Goal: Information Seeking & Learning: Learn about a topic

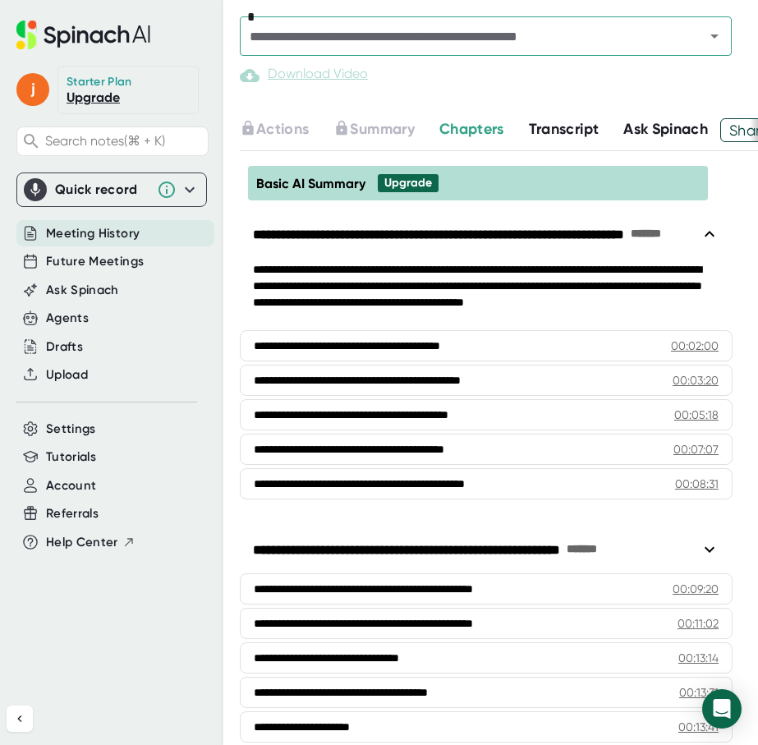
scroll to position [748, 0]
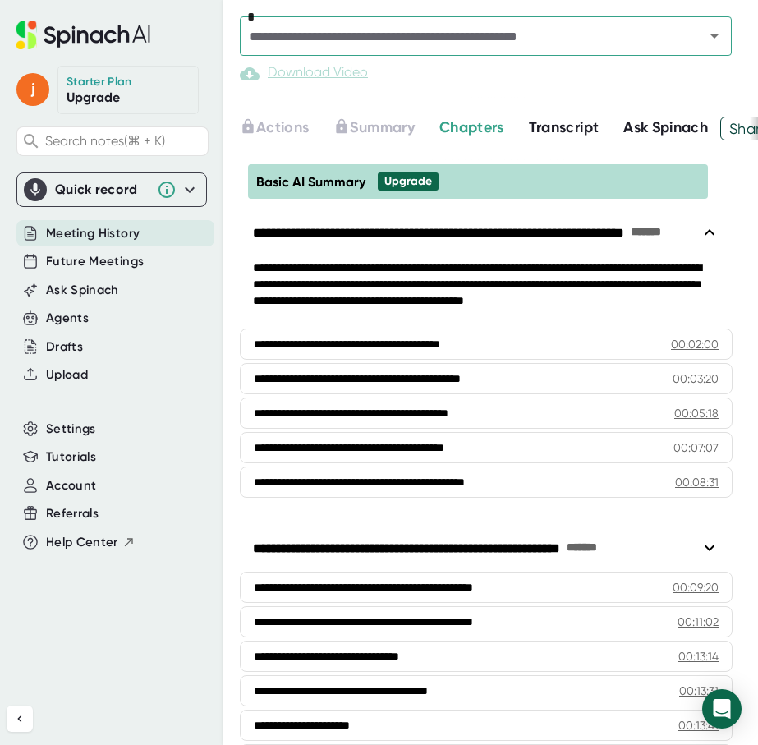
click at [419, 266] on div "**********" at bounding box center [486, 293] width 493 height 66
click at [559, 130] on span "Transcript" at bounding box center [564, 127] width 71 height 18
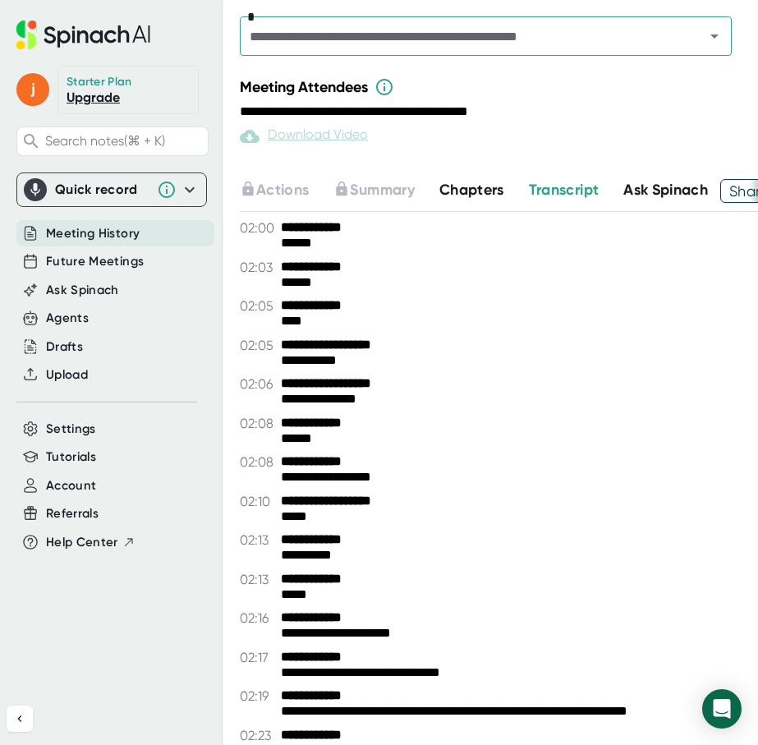
scroll to position [688, 0]
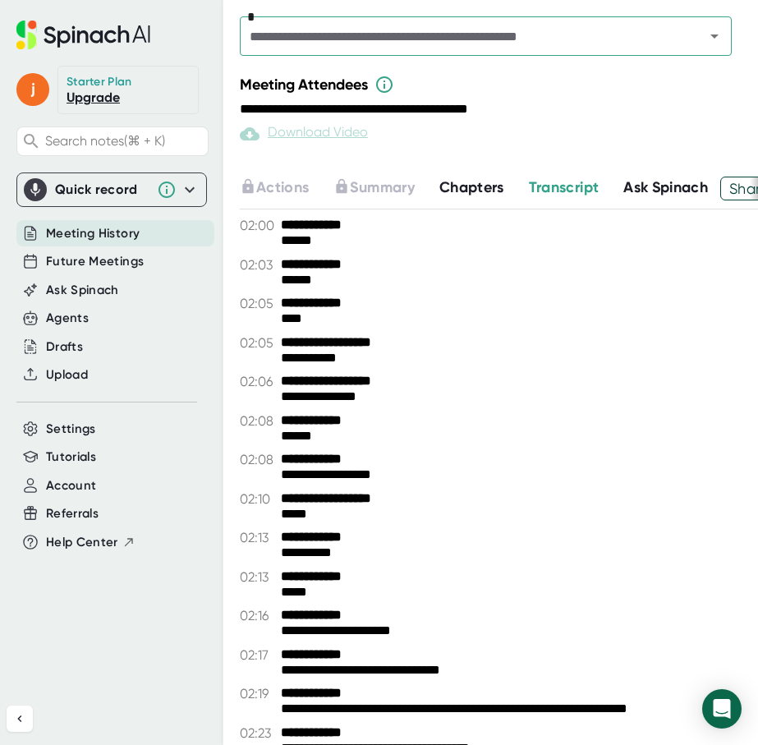
click at [545, 90] on div "Meeting Attendees" at bounding box center [499, 85] width 518 height 20
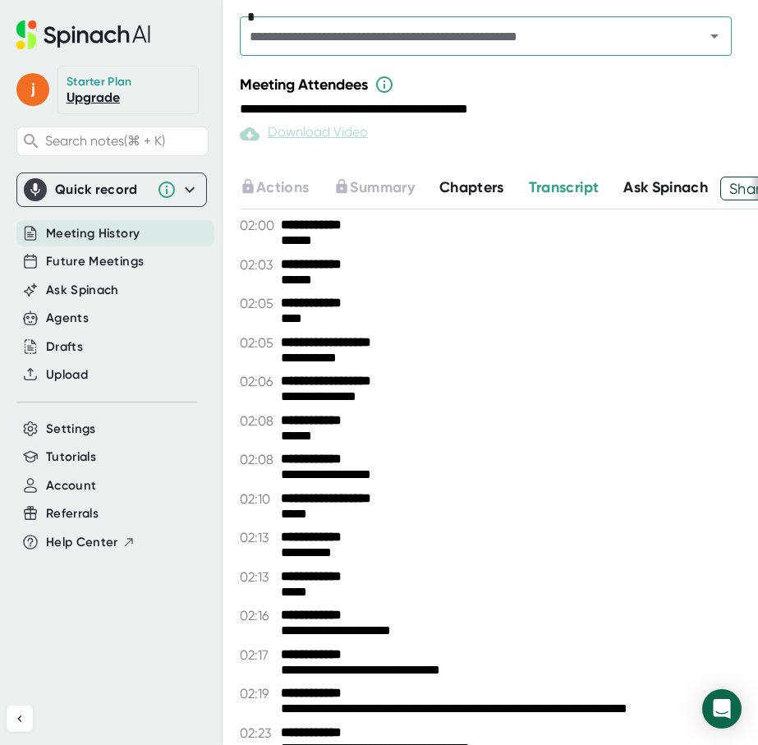
click at [545, 90] on div "Meeting Attendees" at bounding box center [499, 85] width 518 height 20
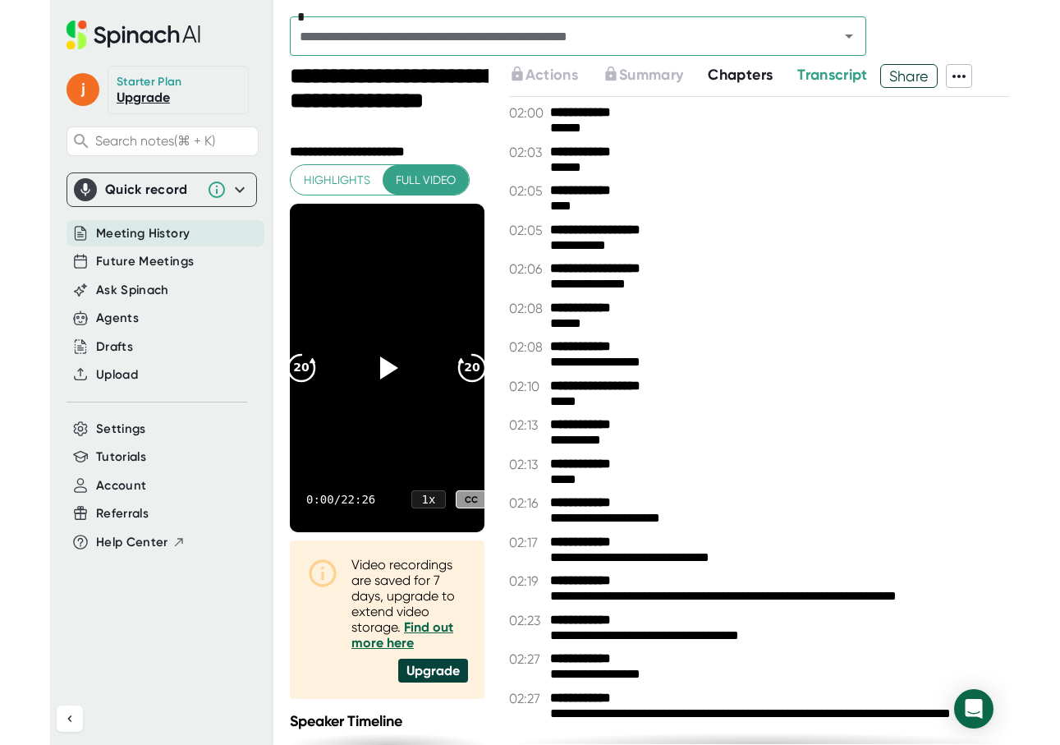
scroll to position [0, 0]
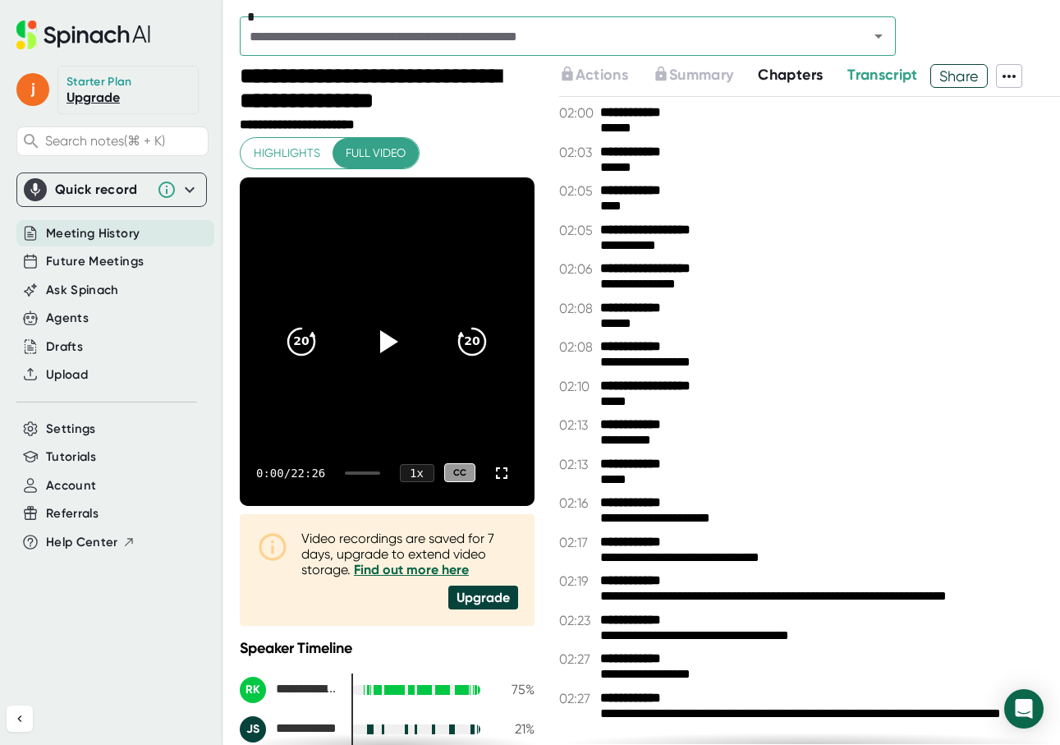
click at [757, 80] on span "Chapters" at bounding box center [790, 75] width 65 height 18
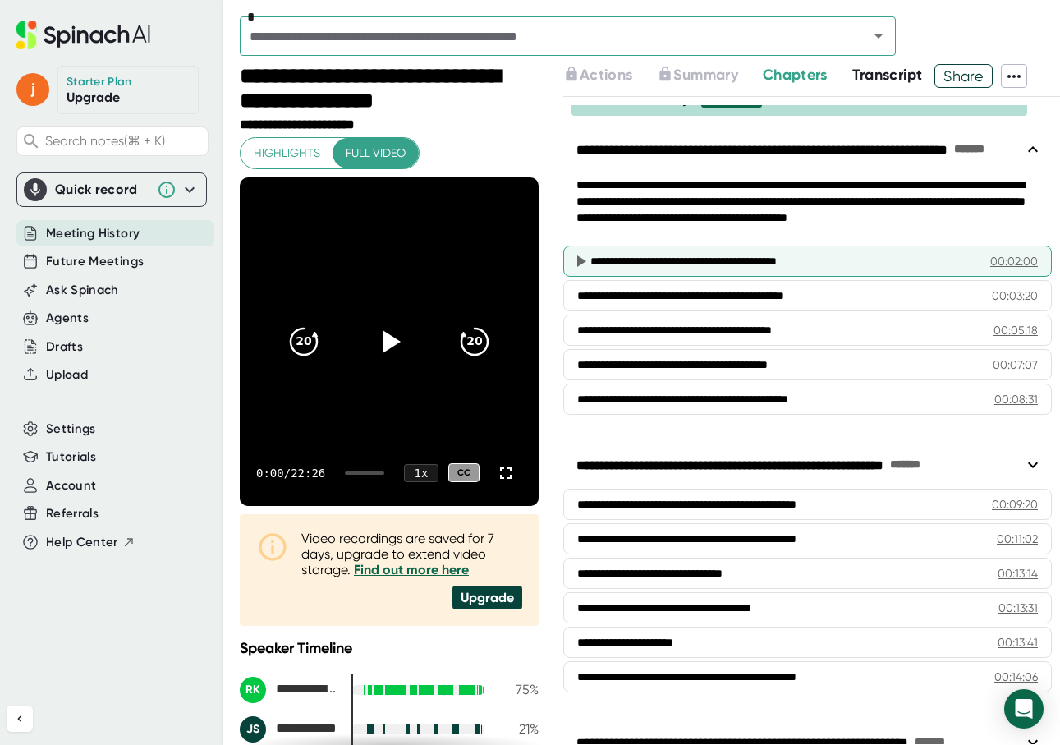
scroll to position [25, 0]
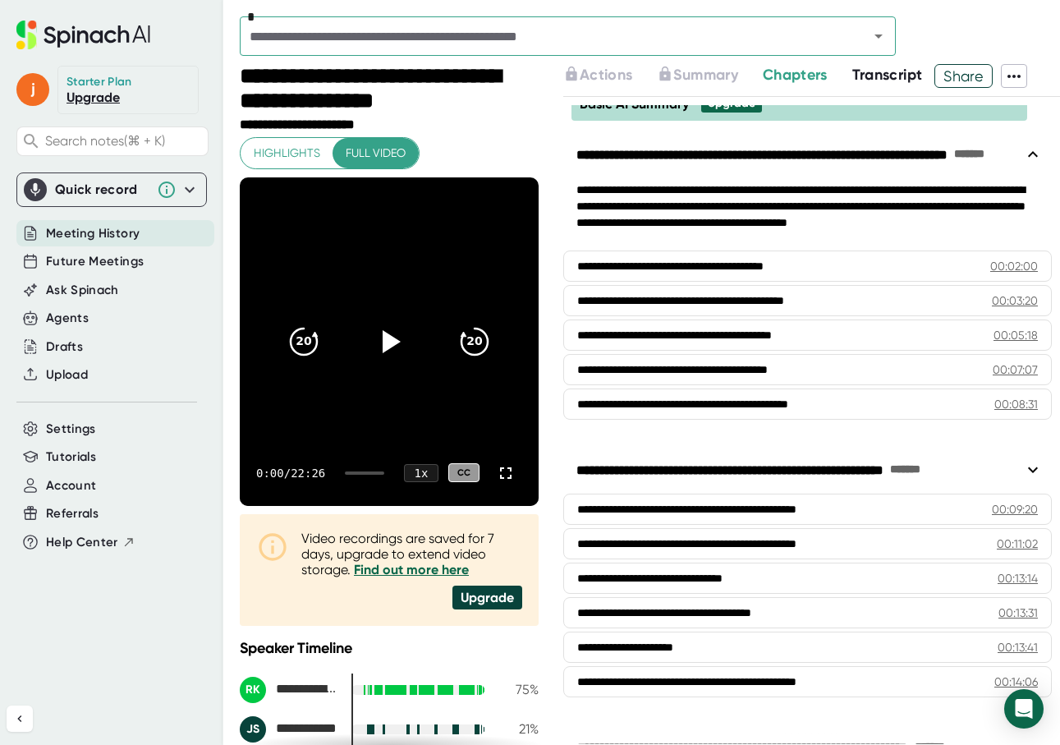
click at [757, 73] on span "Transcript" at bounding box center [887, 75] width 71 height 18
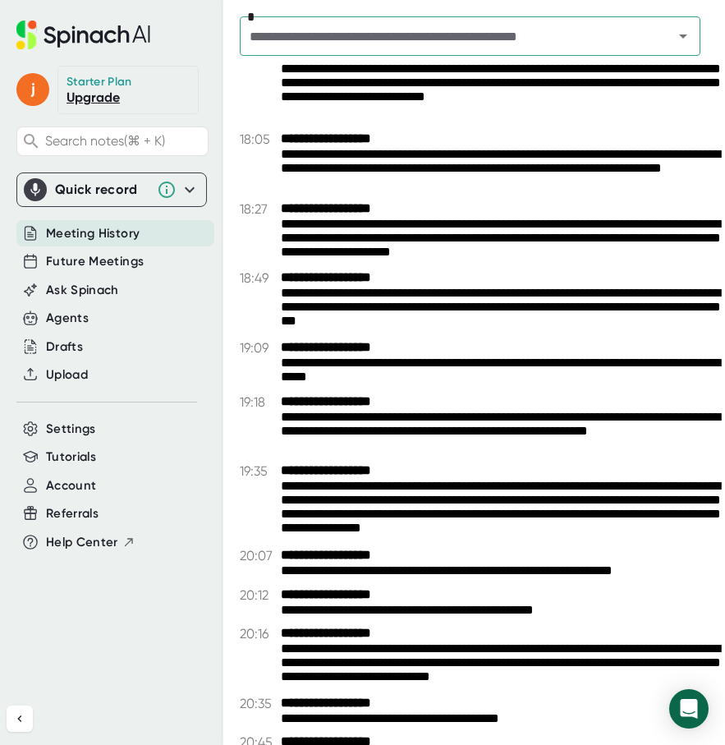
scroll to position [7396, 0]
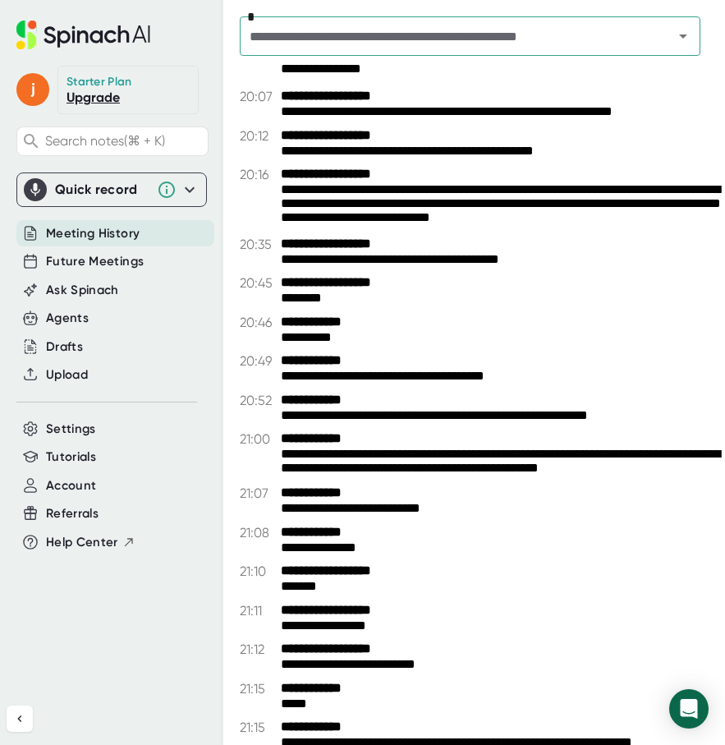
scroll to position [7867, 0]
